Goal: Use online tool/utility

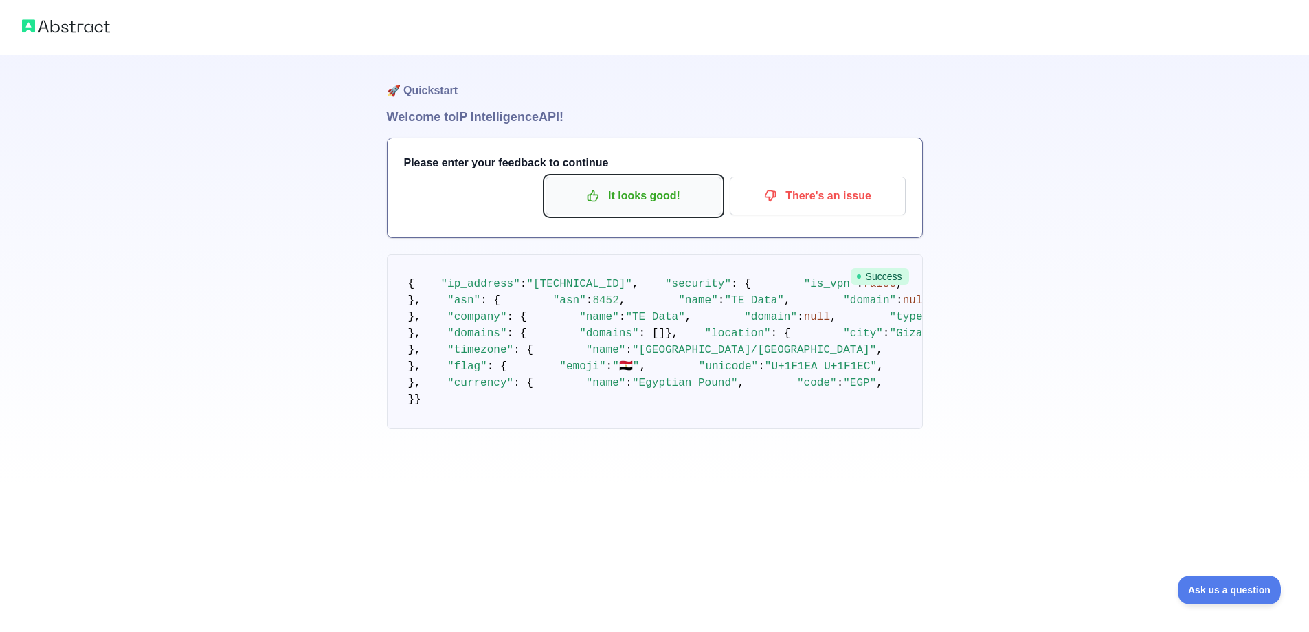
click at [600, 194] on icon "button" at bounding box center [593, 196] width 14 height 14
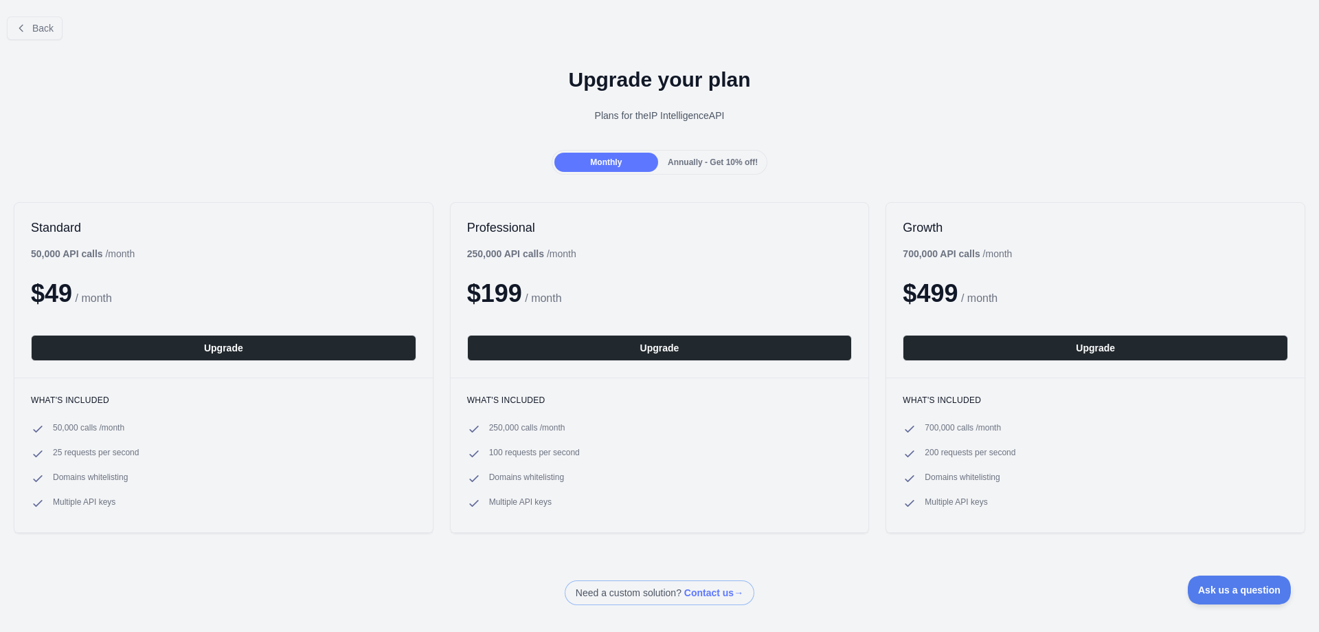
click at [36, 36] on div at bounding box center [659, 316] width 1319 height 632
click at [34, 33] on span "Back" at bounding box center [42, 28] width 21 height 11
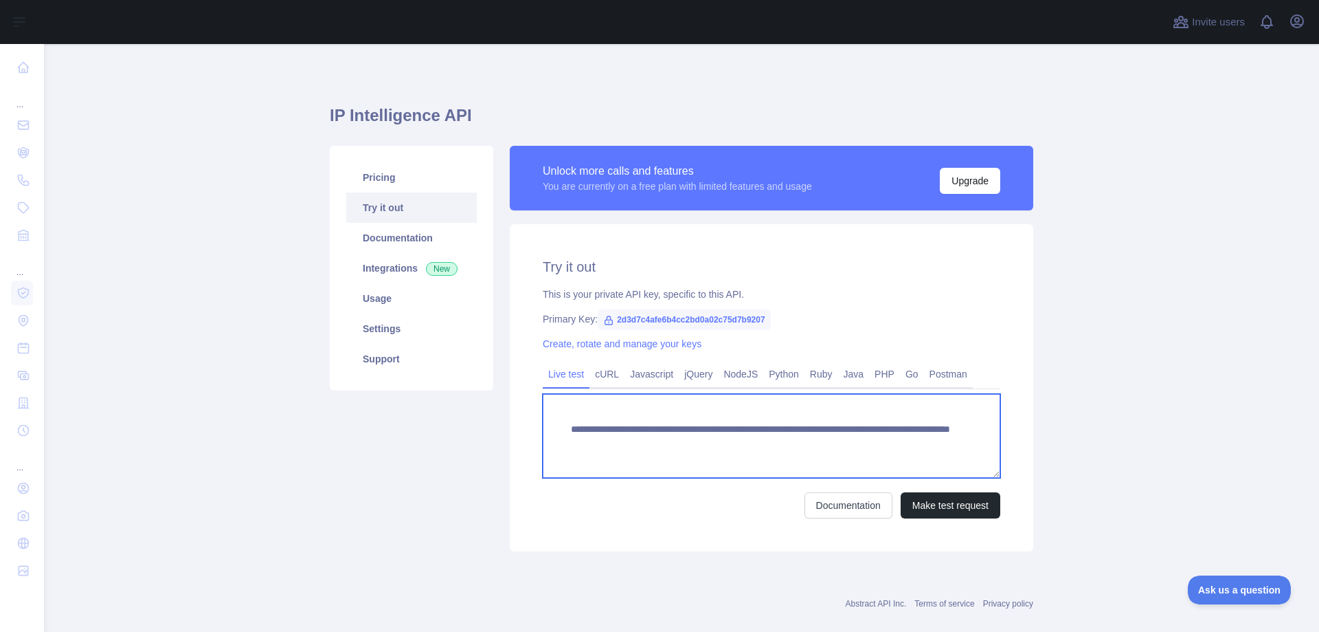
click at [871, 452] on textarea "**********" at bounding box center [772, 436] width 458 height 84
click at [869, 448] on textarea "**********" at bounding box center [772, 436] width 458 height 84
paste textarea
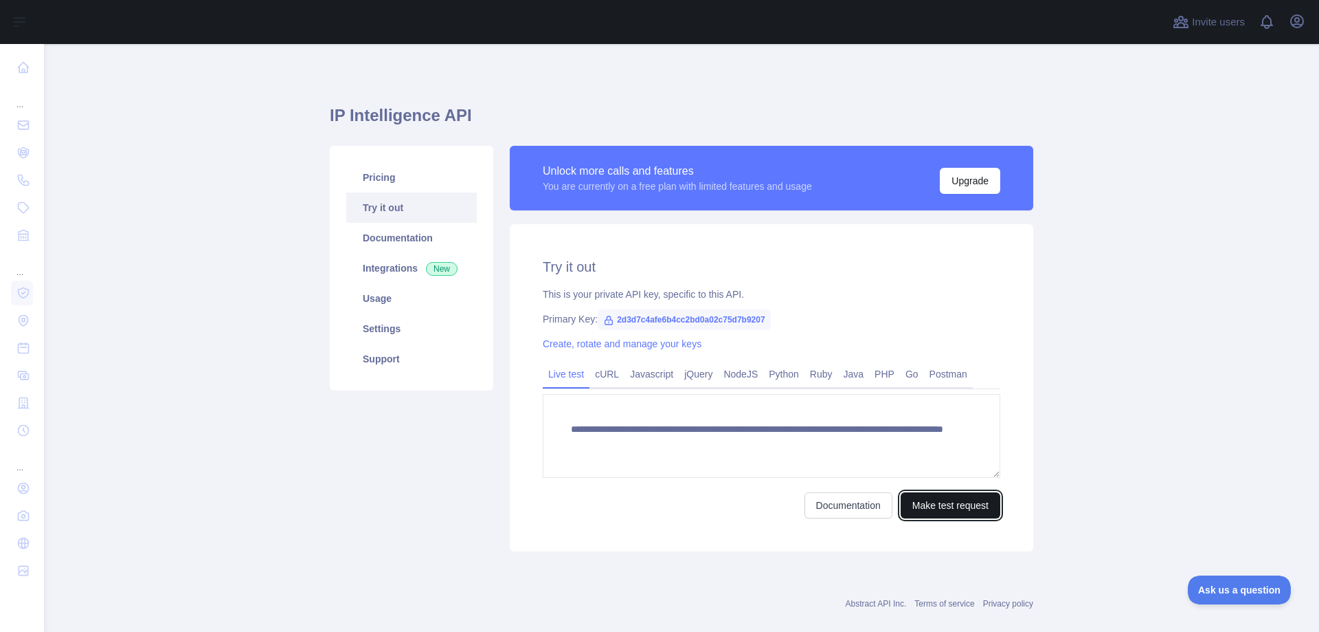
click at [945, 502] on button "Make test request" at bounding box center [951, 505] width 100 height 26
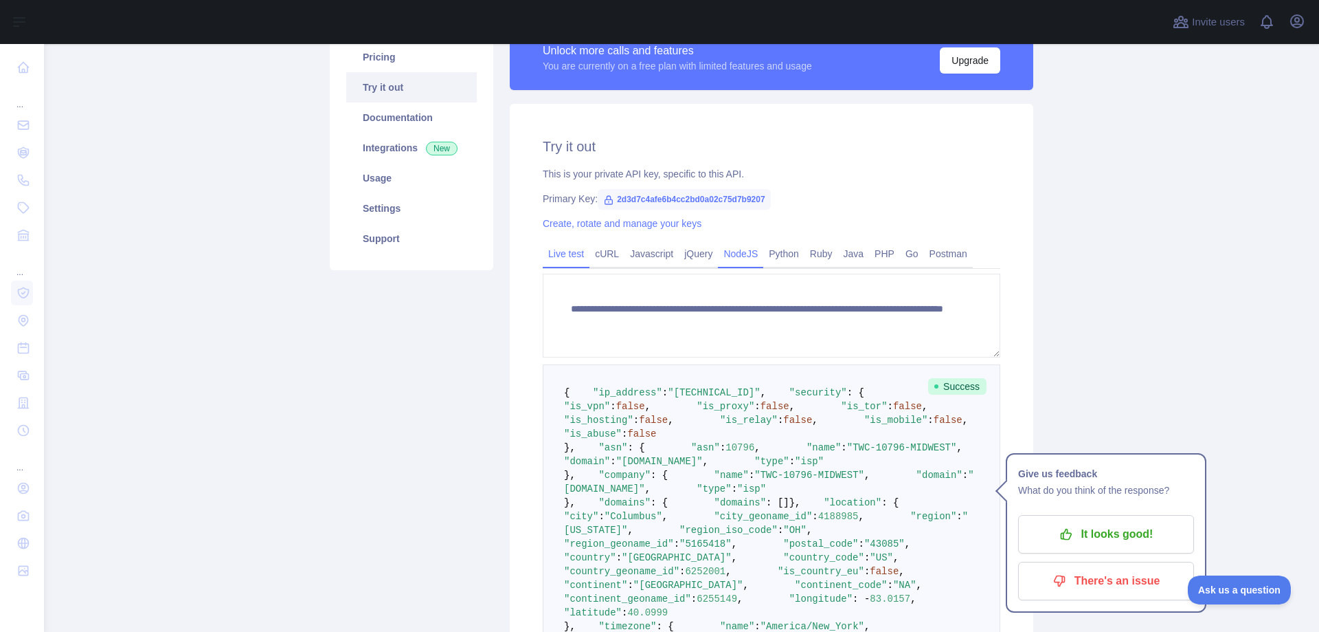
scroll to position [137, 0]
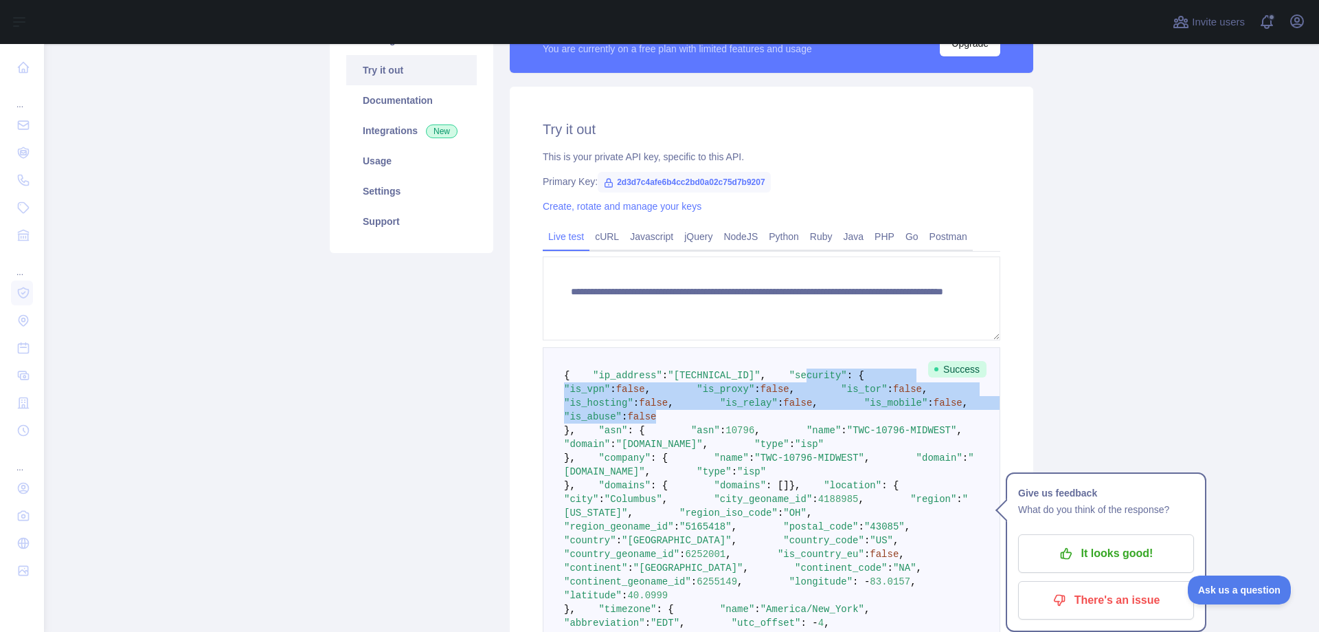
drag, startPoint x: 715, startPoint y: 493, endPoint x: 594, endPoint y: 397, distance: 154.1
click at [594, 397] on pre "{ "ip_address" : "[TECHNICAL_ID]" , "security" : { "is_vpn" : false , "is_proxy…" at bounding box center [772, 547] width 458 height 400
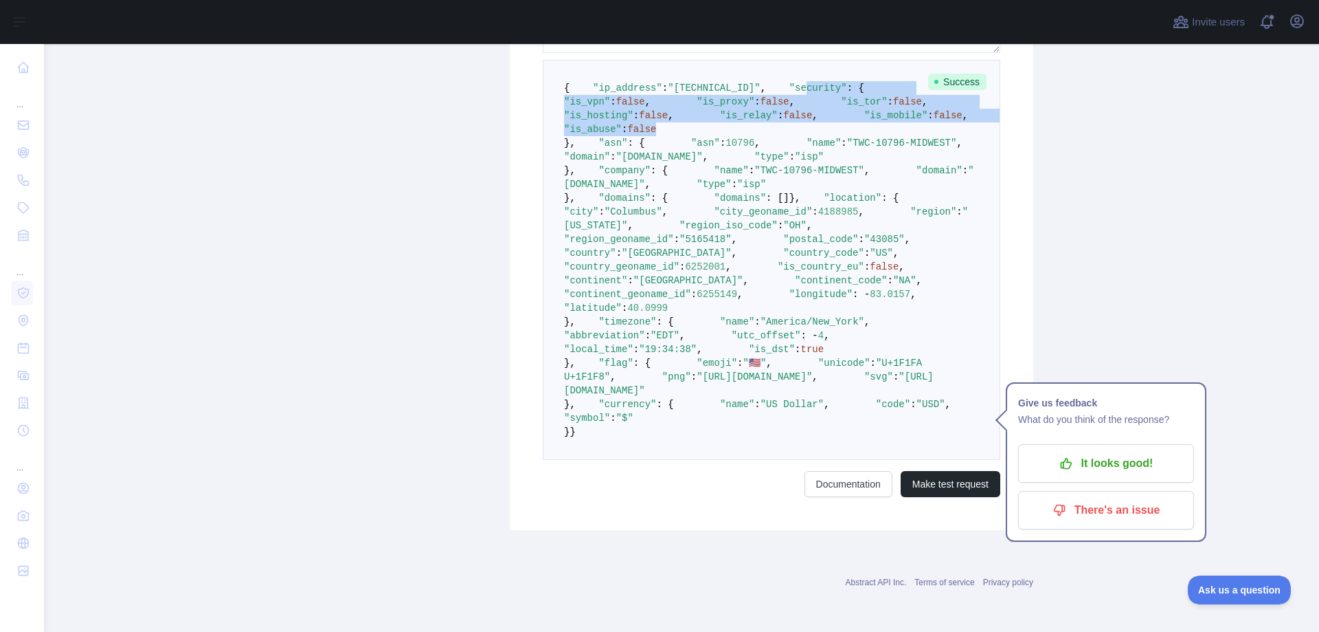
scroll to position [906, 0]
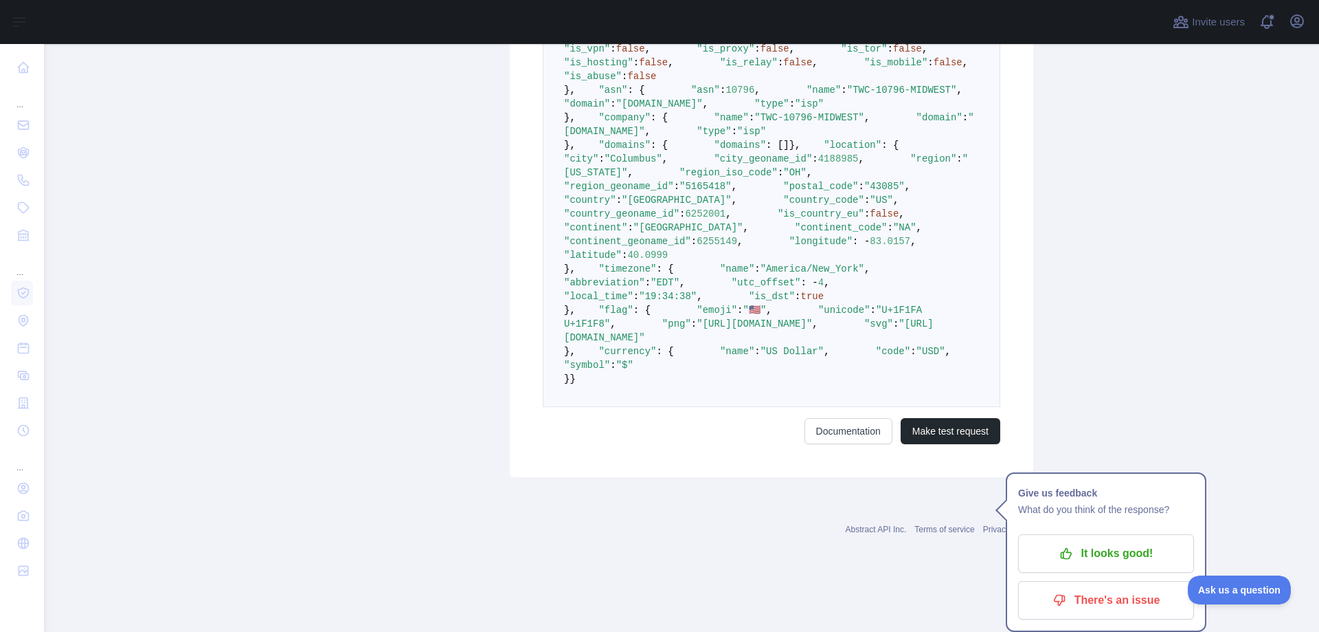
click at [761, 263] on span ""America/New_York"" at bounding box center [813, 268] width 104 height 11
click at [801, 277] on span ": -" at bounding box center [809, 282] width 17 height 11
click at [761, 263] on span ""America/New_York"" at bounding box center [813, 268] width 104 height 11
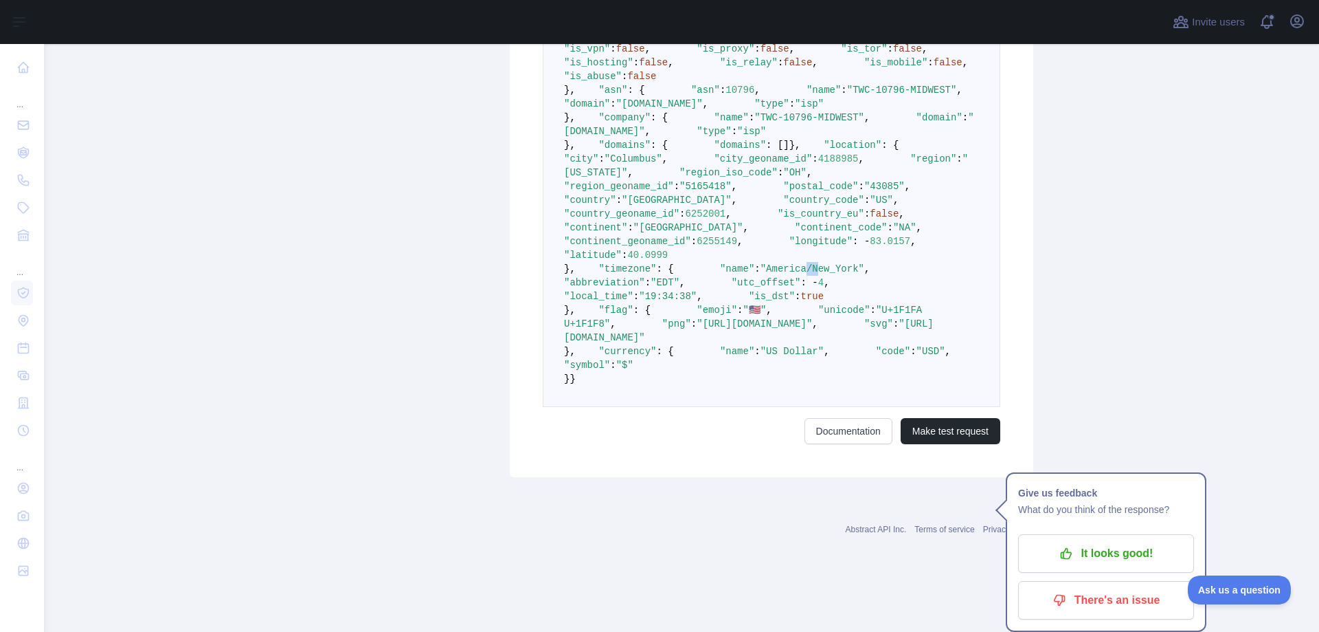
drag, startPoint x: 687, startPoint y: 196, endPoint x: 703, endPoint y: 196, distance: 15.8
click at [761, 263] on span ""America/New_York"" at bounding box center [813, 268] width 104 height 11
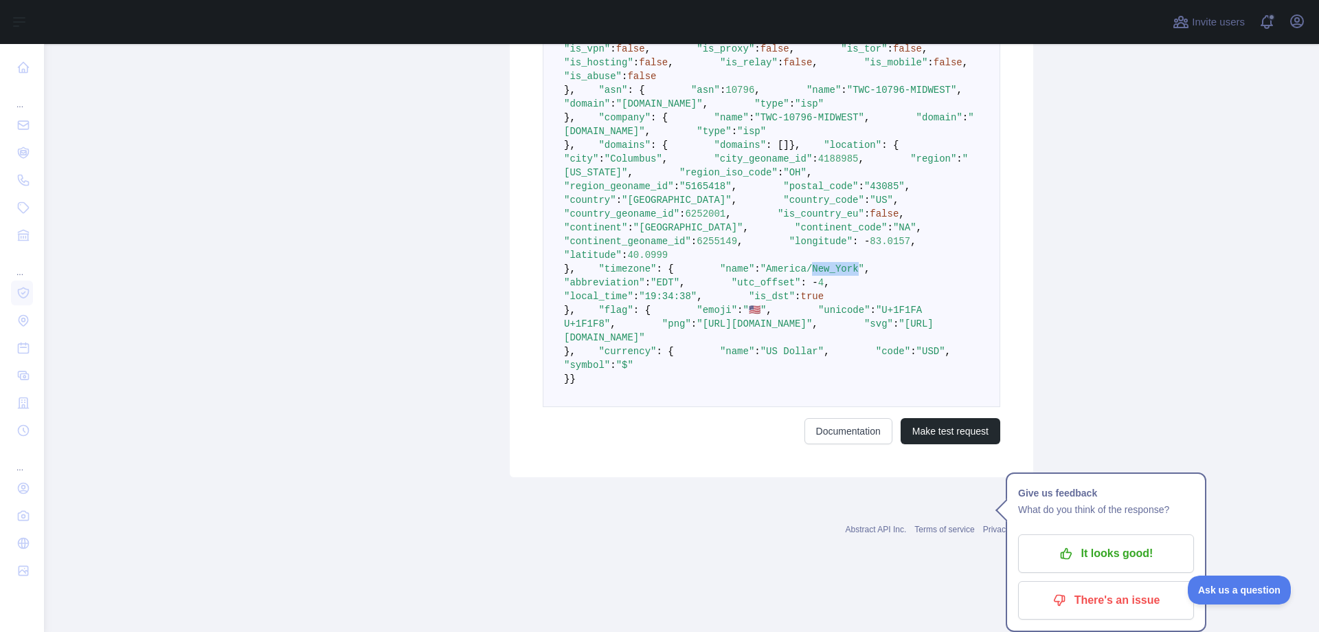
click at [761, 263] on span ""America/New_York"" at bounding box center [813, 268] width 104 height 11
click at [680, 277] on span ""EDT"" at bounding box center [665, 282] width 29 height 11
click at [761, 263] on span ""America/New_York"" at bounding box center [813, 268] width 104 height 11
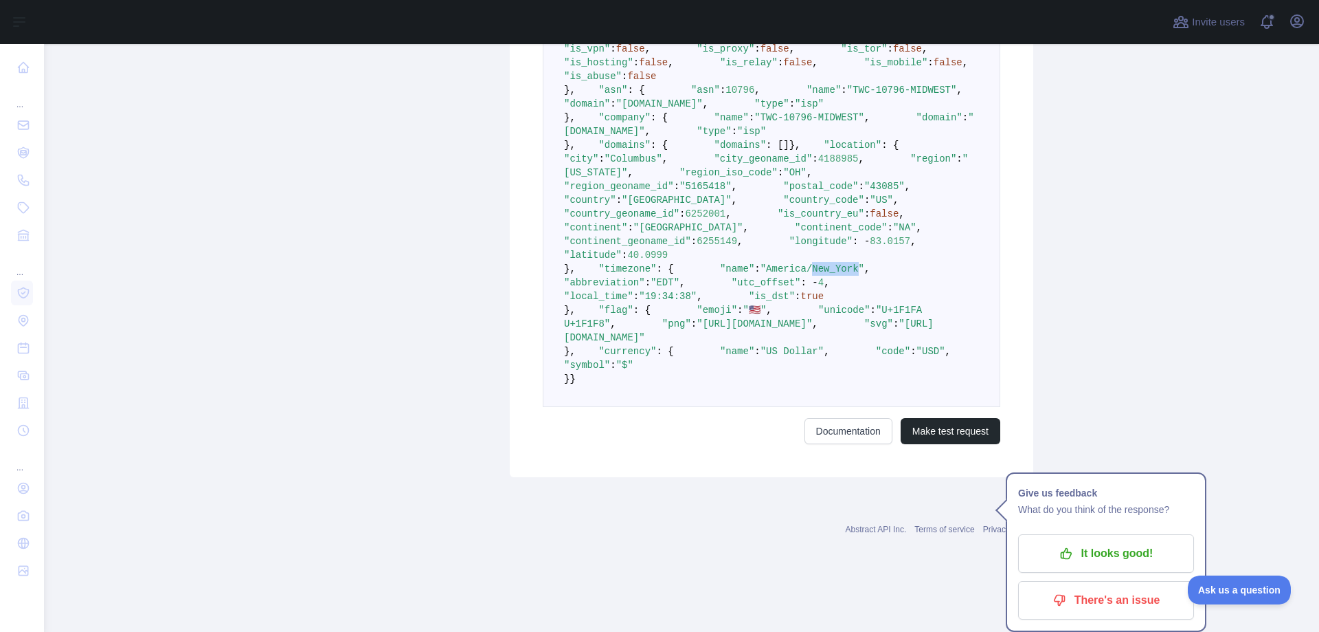
click at [761, 263] on span ""America/New_York"" at bounding box center [813, 268] width 104 height 11
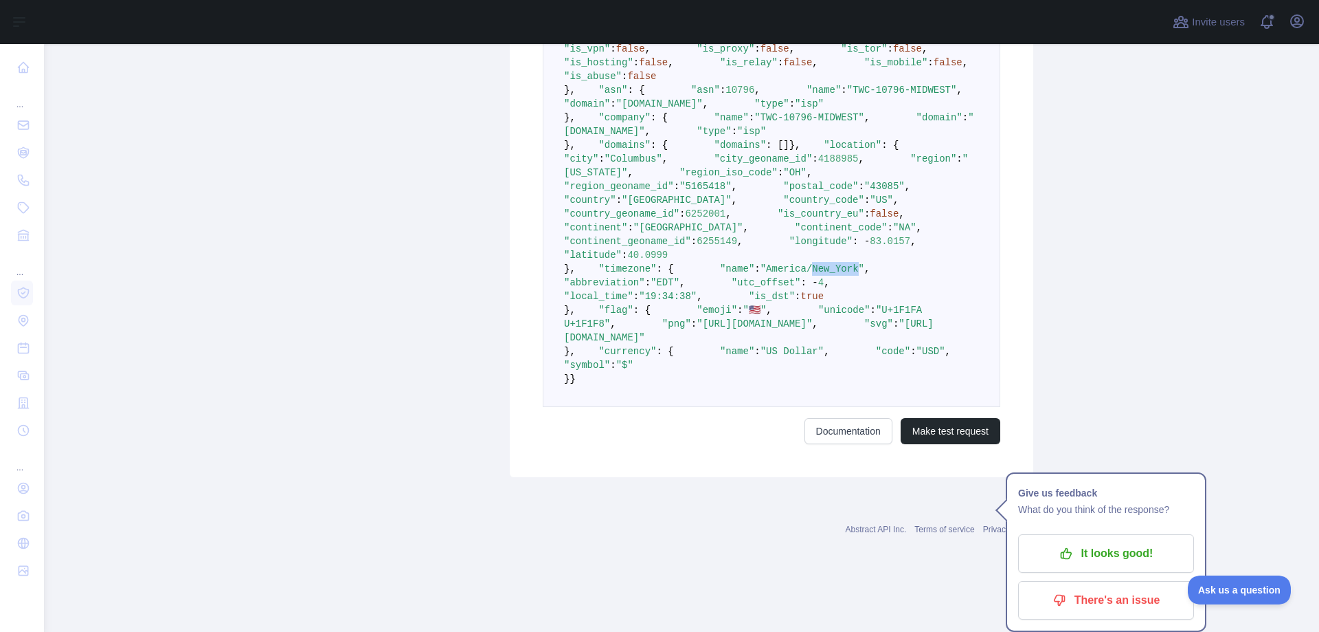
click at [761, 263] on span ""America/New_York"" at bounding box center [813, 268] width 104 height 11
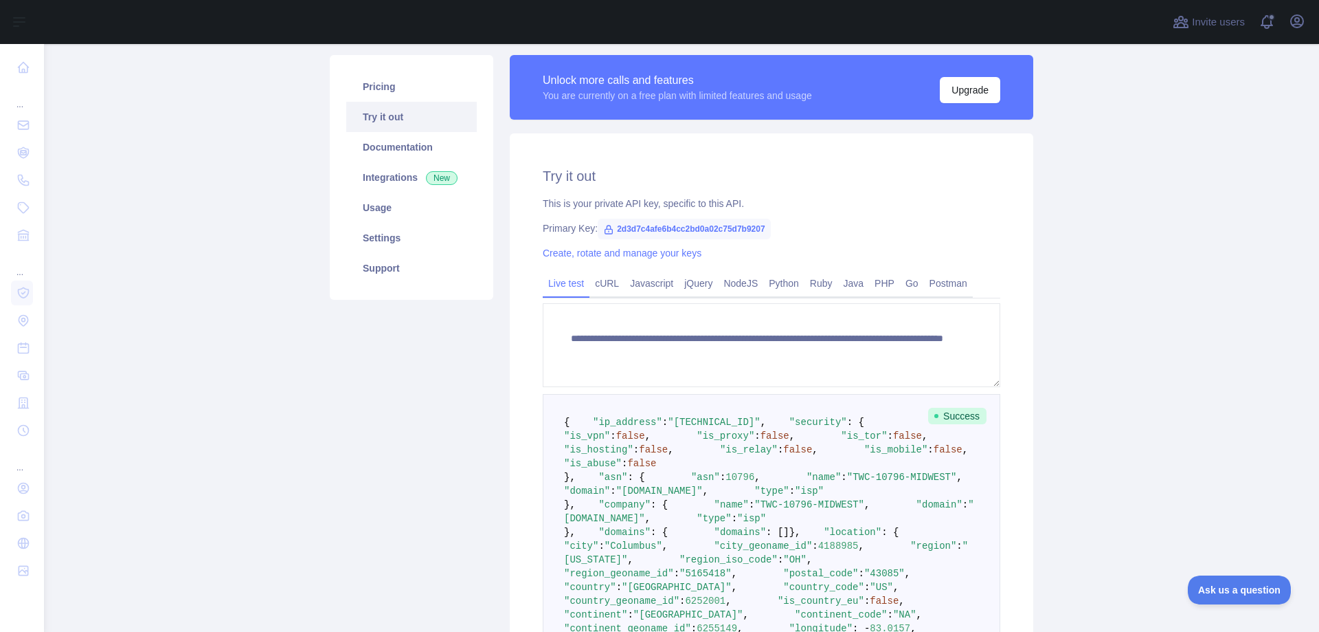
scroll to position [81, 0]
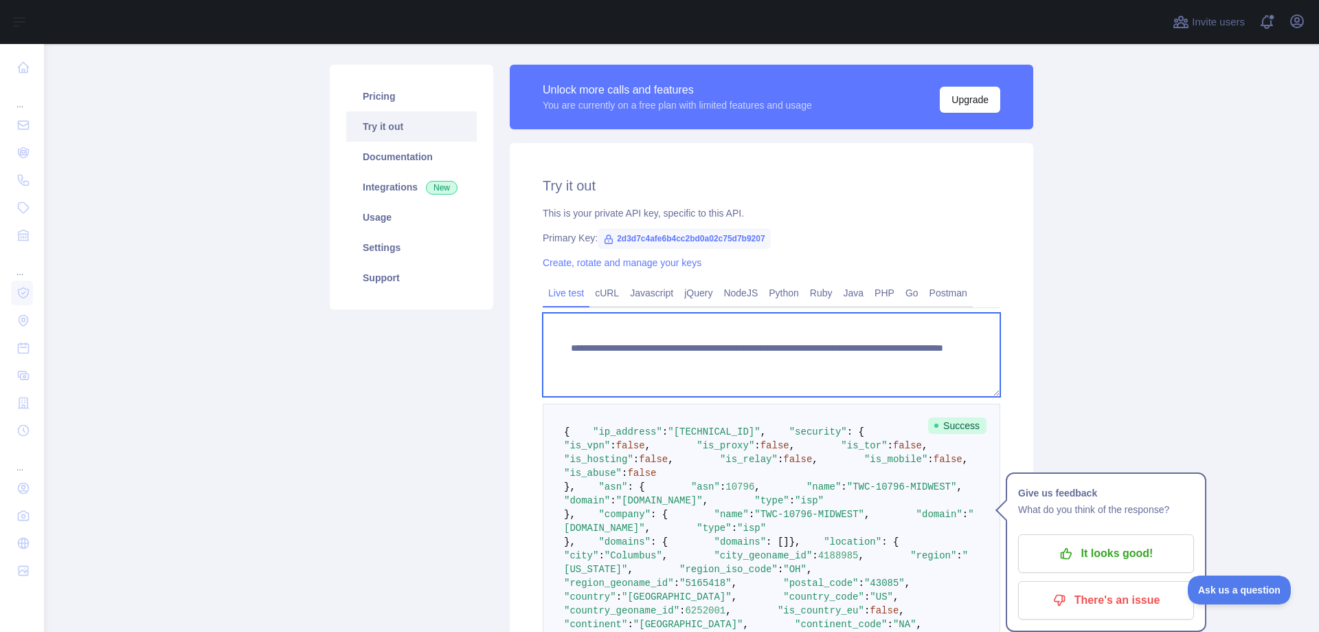
click at [853, 371] on textarea "**********" at bounding box center [772, 355] width 458 height 84
paste textarea "*"
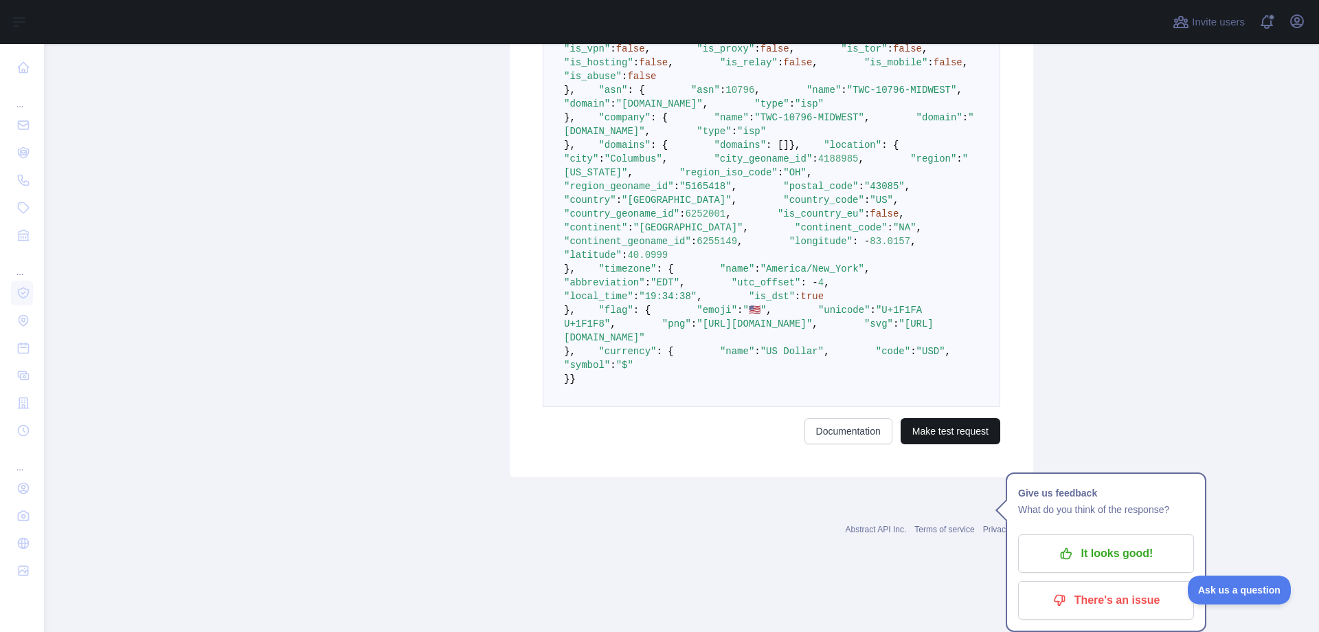
type textarea "**********"
click at [942, 444] on button "Make test request" at bounding box center [951, 431] width 100 height 26
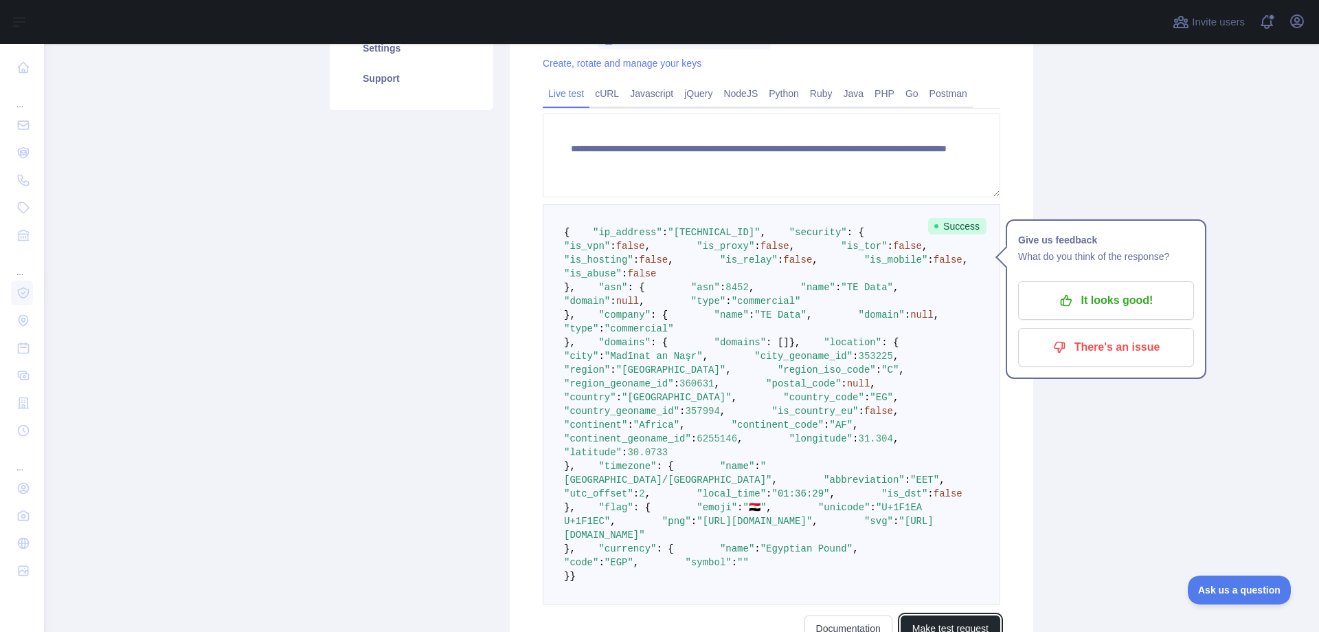
scroll to position [12, 0]
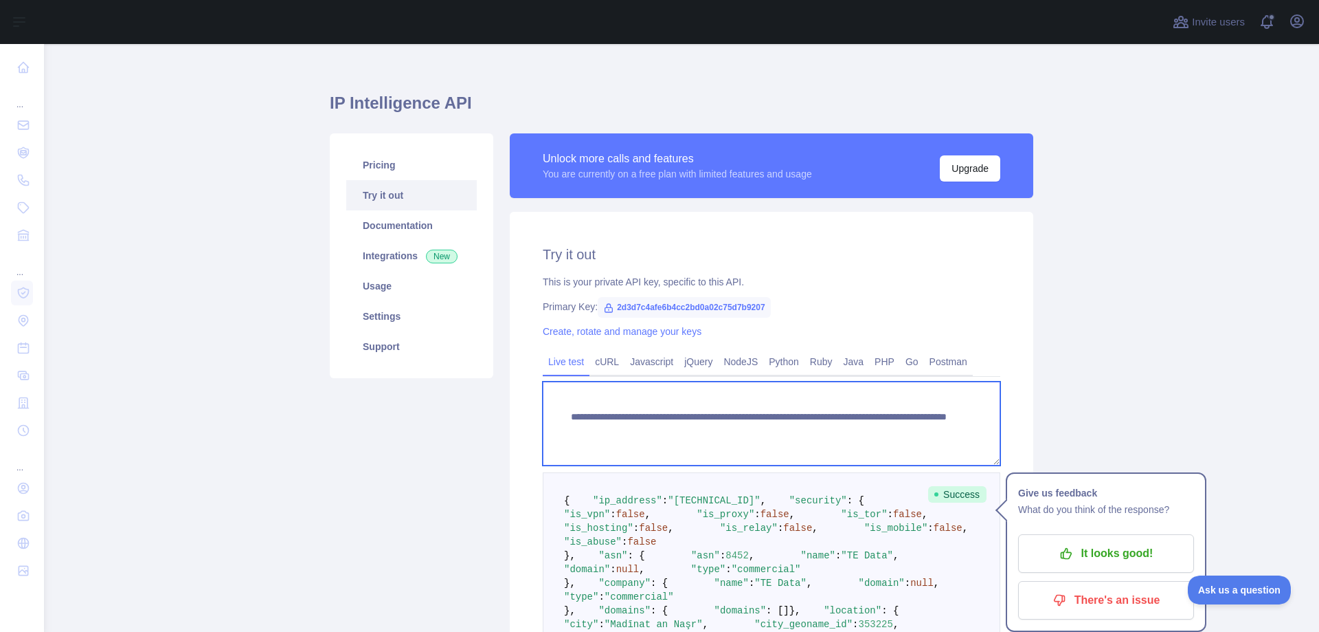
click at [878, 429] on textarea "**********" at bounding box center [772, 423] width 458 height 84
paste textarea "*"
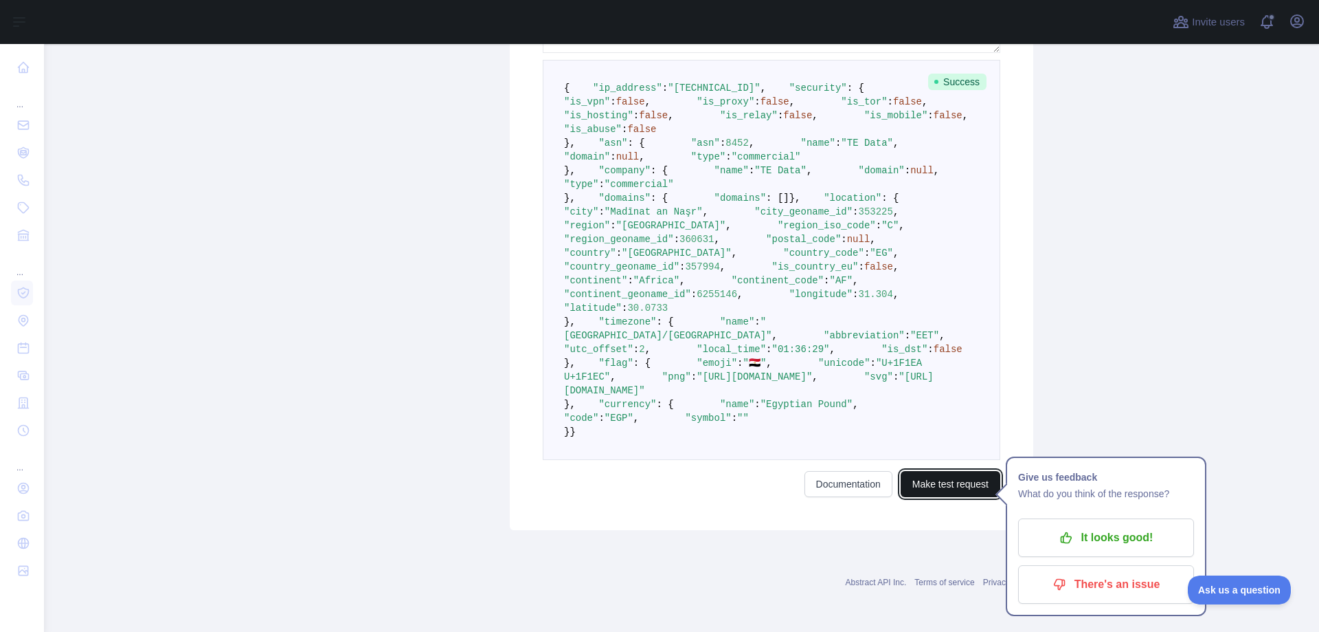
click at [956, 497] on button "Make test request" at bounding box center [951, 484] width 100 height 26
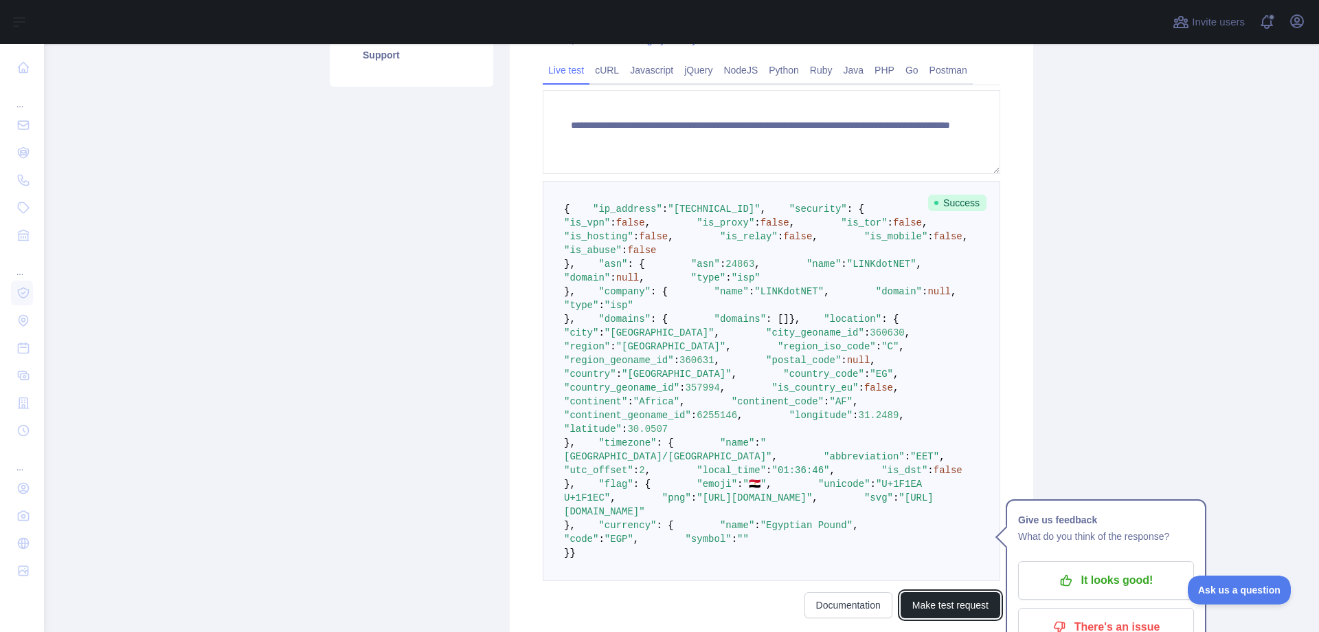
scroll to position [287, 0]
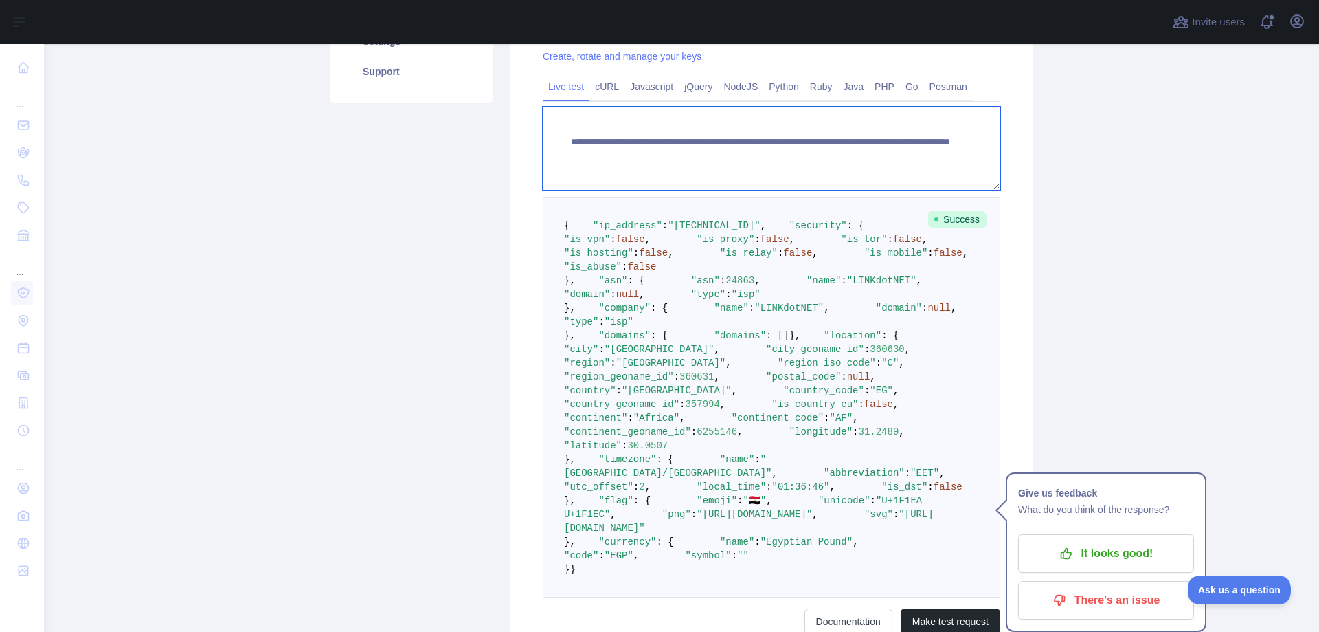
click at [871, 157] on textarea "**********" at bounding box center [772, 149] width 458 height 84
paste textarea "*"
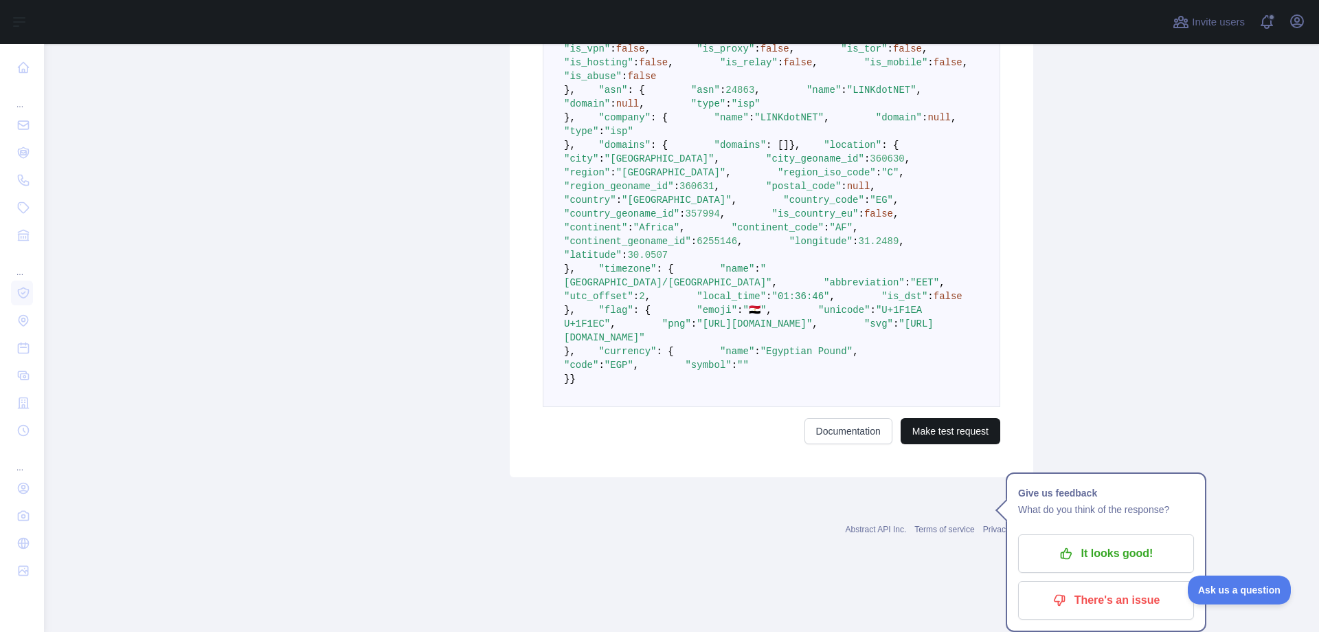
type textarea "**********"
click at [945, 444] on button "Make test request" at bounding box center [951, 431] width 100 height 26
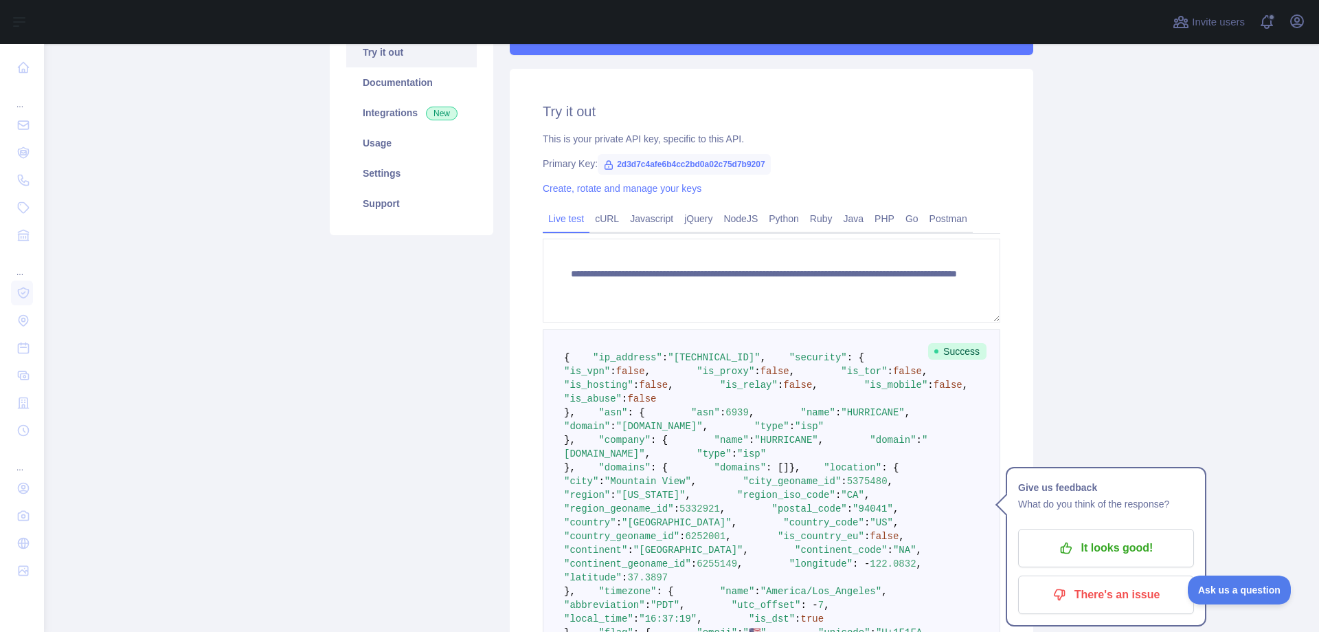
scroll to position [150, 0]
